Goal: Navigation & Orientation: Find specific page/section

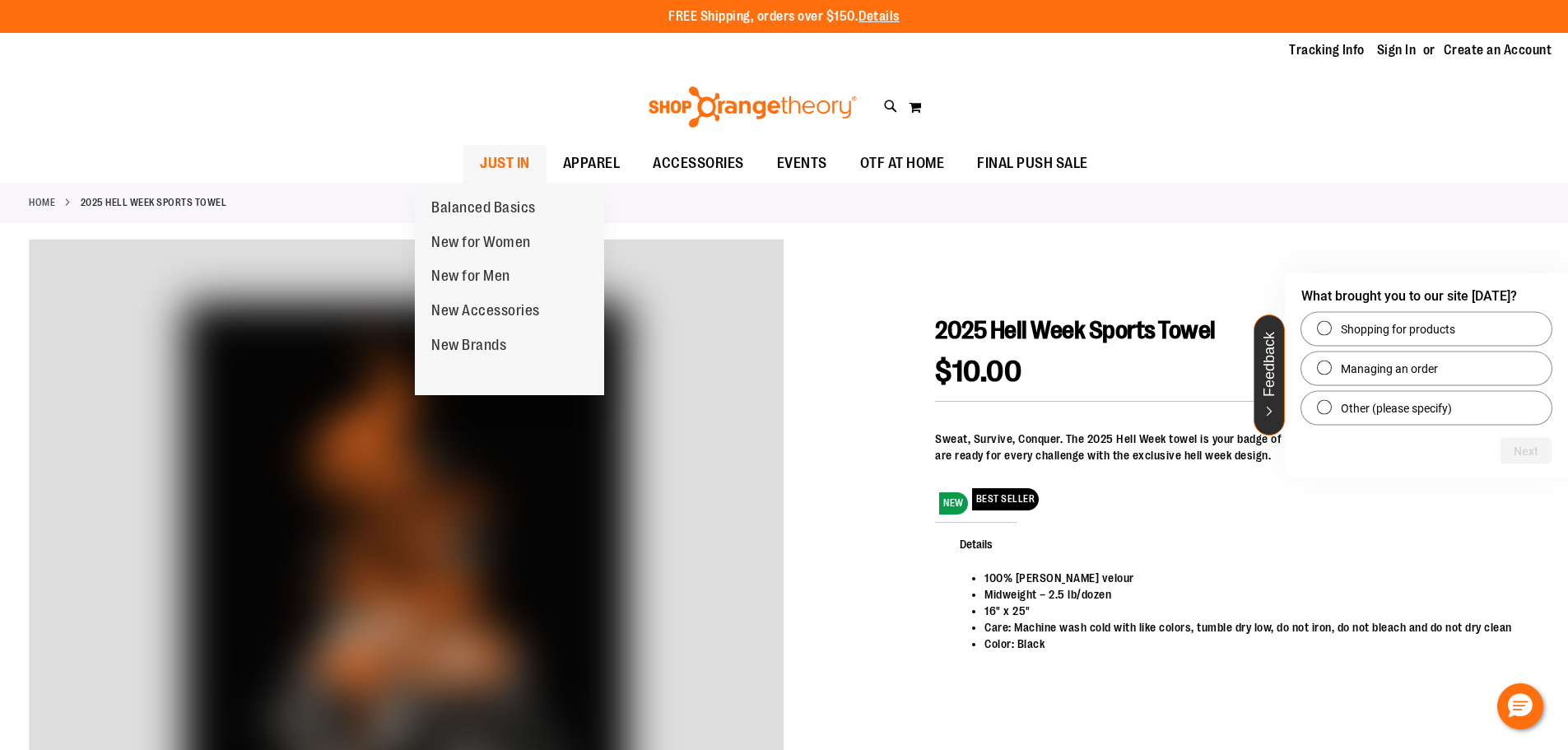
click at [480, 159] on span "JUST IN" at bounding box center [505, 162] width 50 height 37
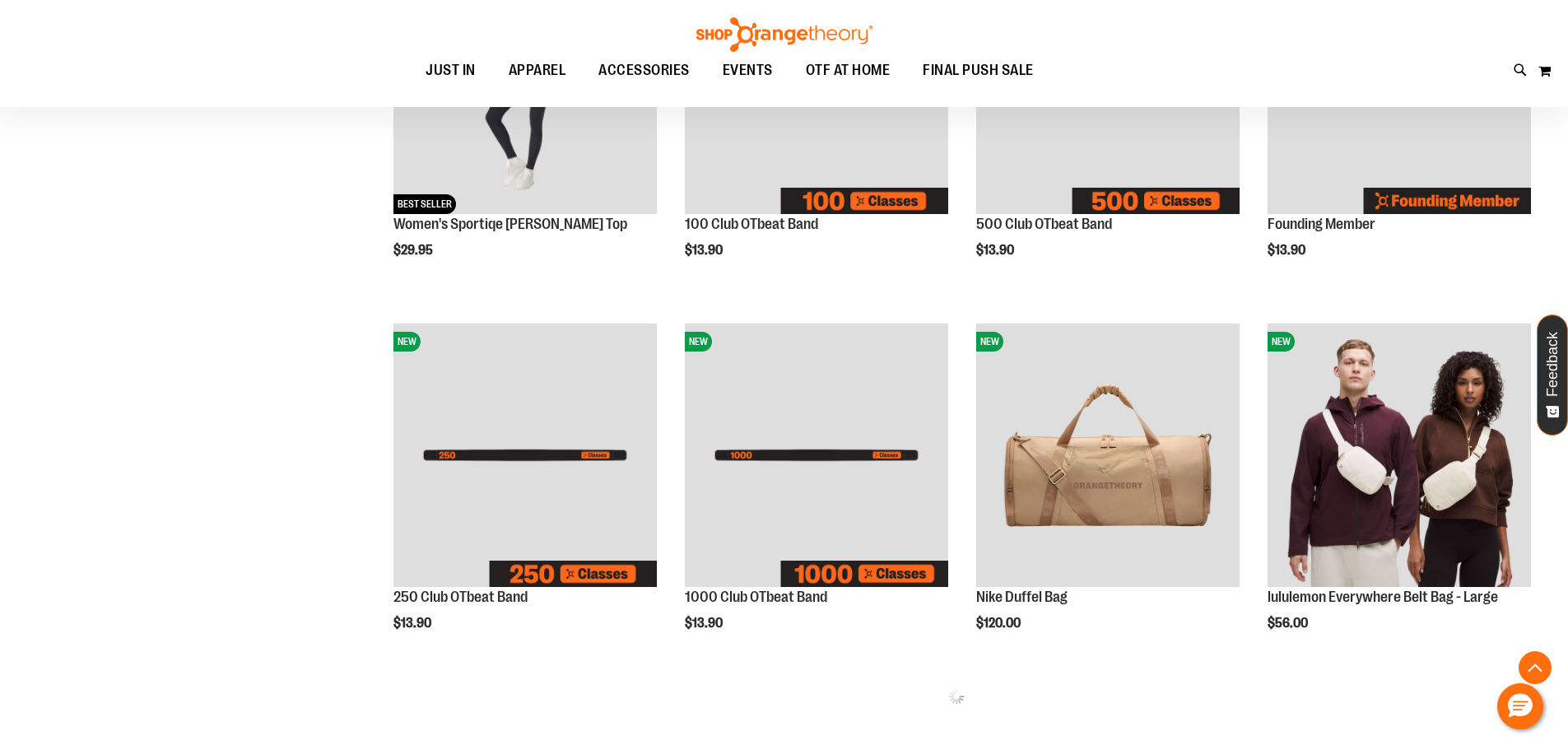
scroll to position [246, 0]
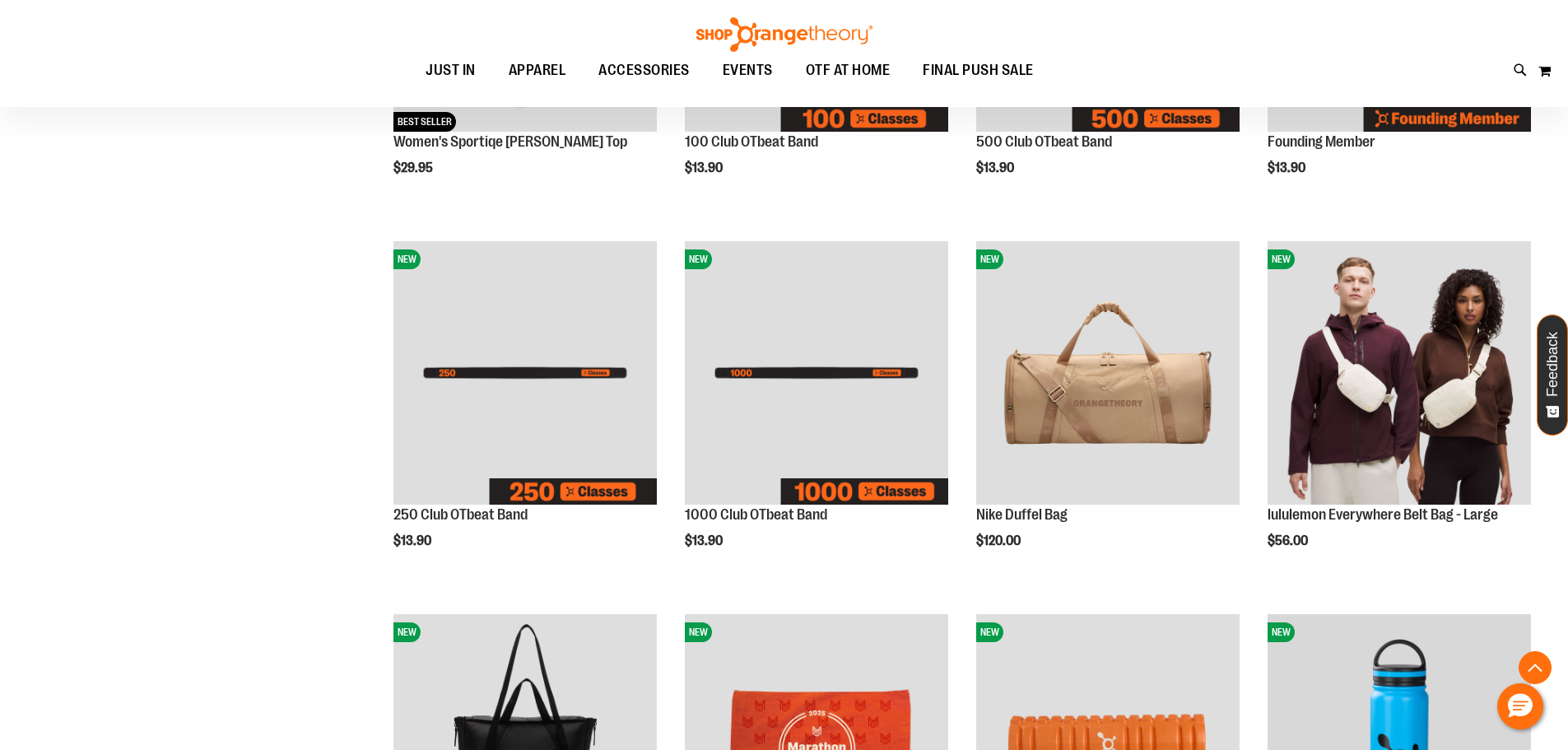
scroll to position [1316, 0]
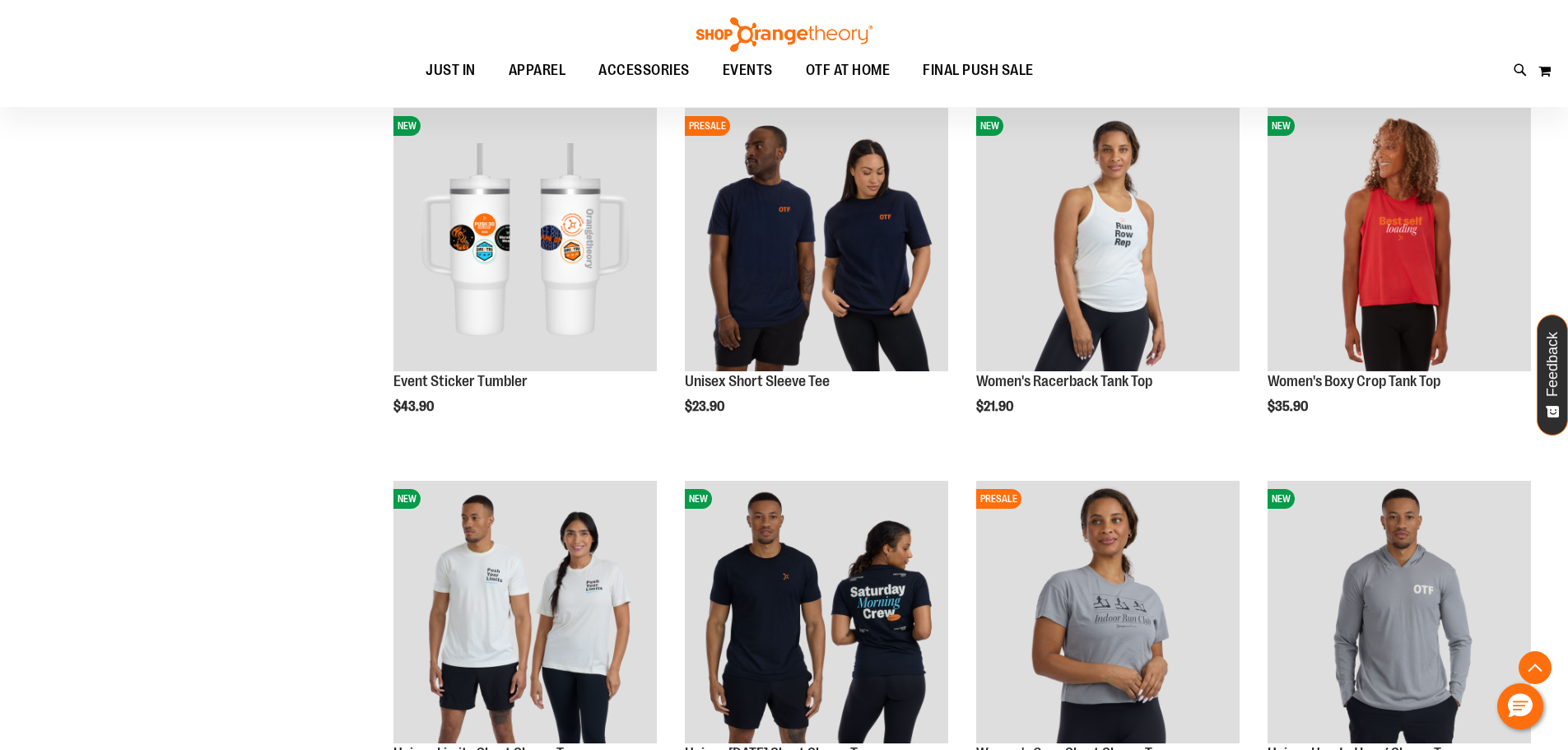
scroll to position [1975, 0]
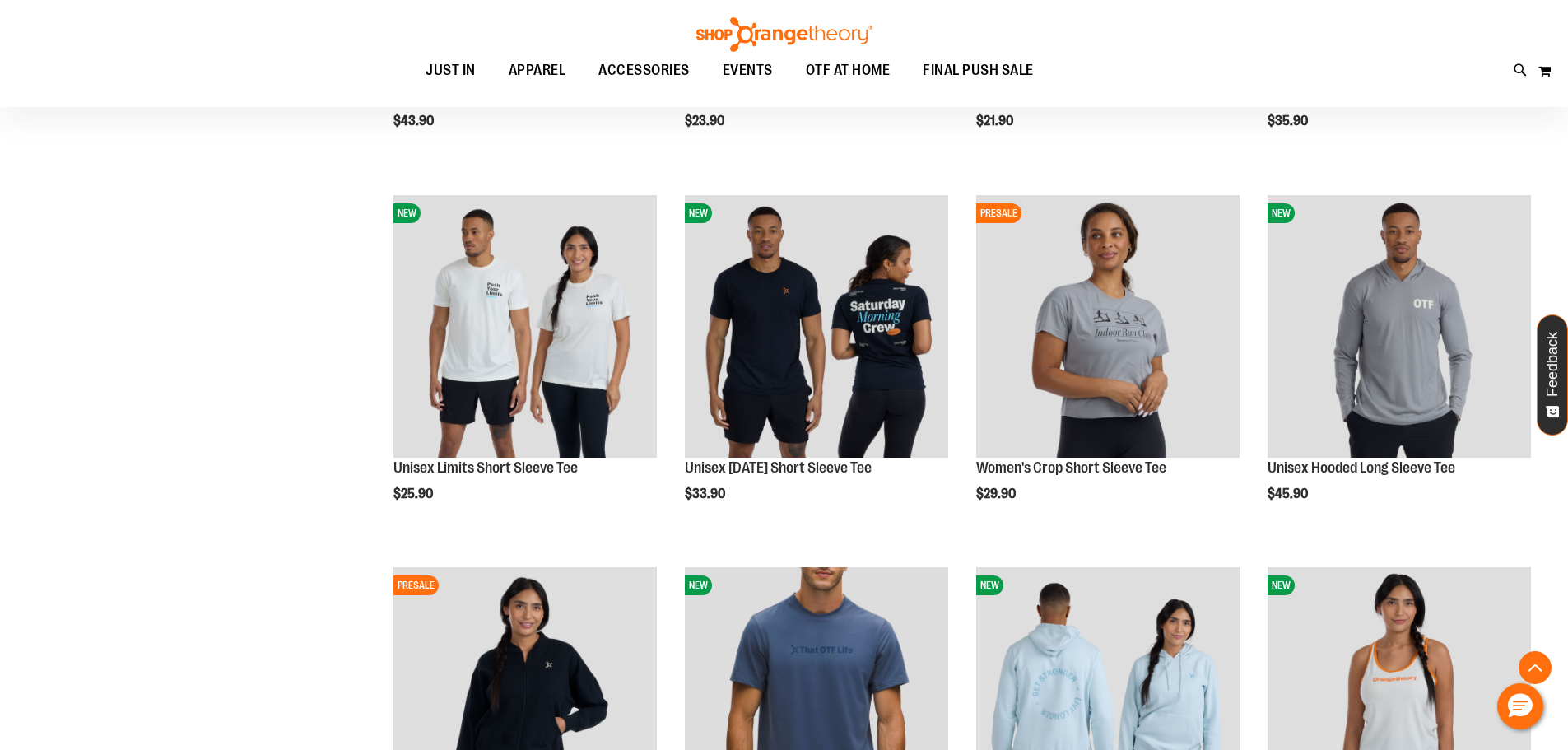
scroll to position [1810, 0]
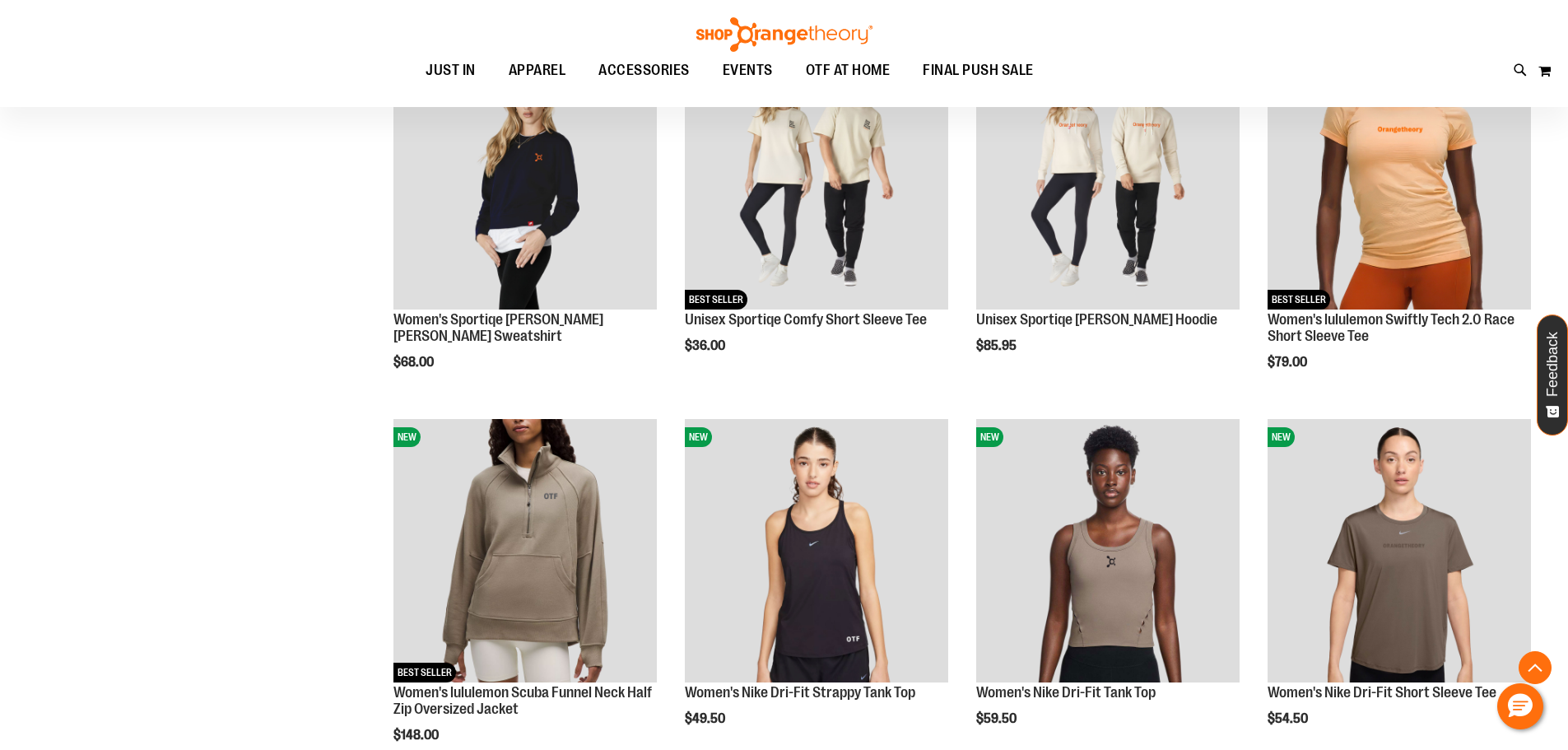
scroll to position [2880, 0]
